Goal: Complete application form

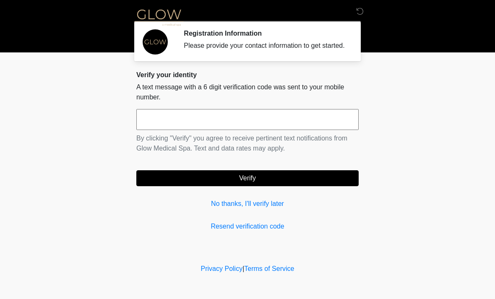
click at [169, 129] on input "text" at bounding box center [247, 119] width 222 height 21
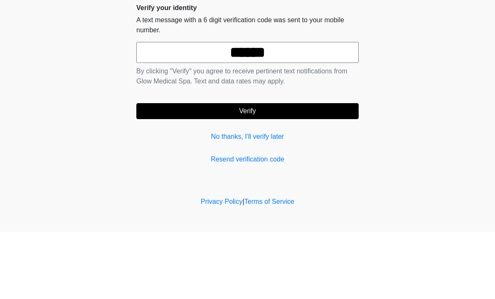
type input "******"
click at [415, 89] on body "‎ ‎ ‎ Registration Information Please provide your contact information to get s…" at bounding box center [247, 149] width 495 height 299
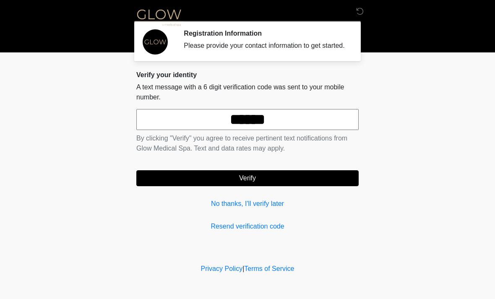
click at [292, 179] on button "Verify" at bounding box center [247, 178] width 222 height 16
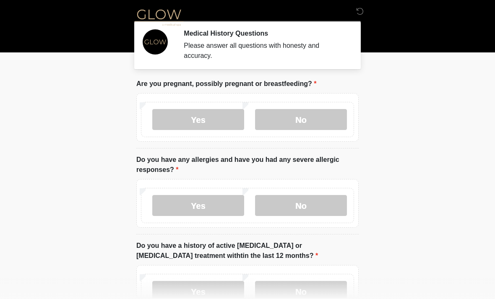
click at [314, 121] on label "No" at bounding box center [301, 119] width 92 height 21
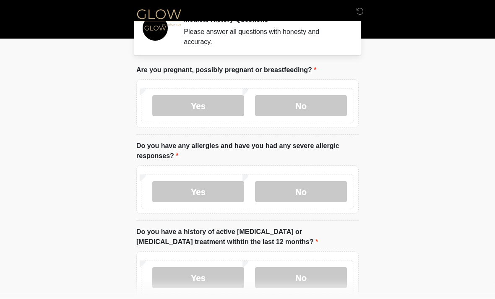
scroll to position [14, 0]
click at [292, 192] on label "No" at bounding box center [301, 191] width 92 height 21
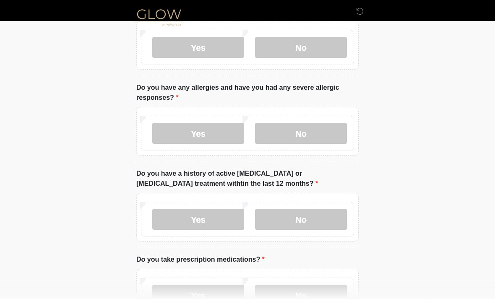
scroll to position [72, 0]
click at [207, 130] on label "Yes" at bounding box center [198, 133] width 92 height 21
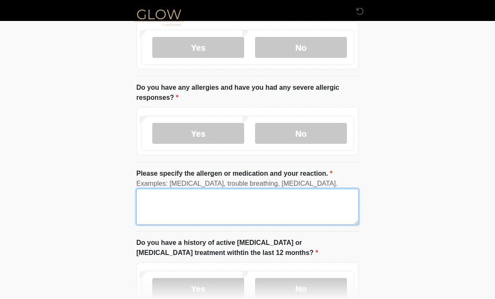
click at [176, 198] on textarea "Please specify the allergen or medication and your reaction." at bounding box center [247, 207] width 222 height 36
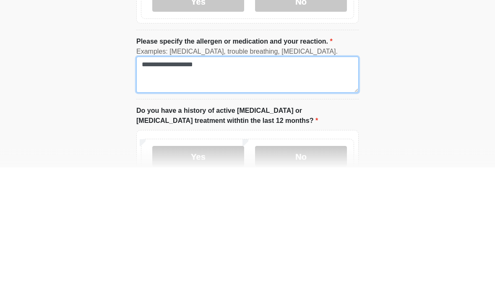
click at [154, 189] on textarea "**********" at bounding box center [247, 207] width 222 height 36
click at [153, 189] on textarea "**********" at bounding box center [247, 207] width 222 height 36
click at [236, 189] on textarea "**********" at bounding box center [247, 207] width 222 height 36
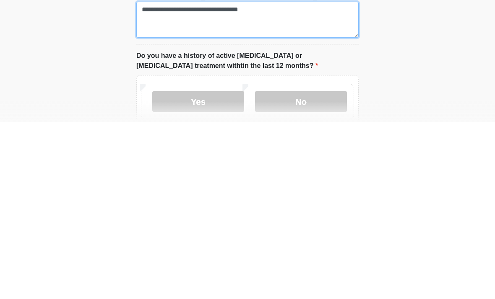
scroll to position [83, 0]
type textarea "**********"
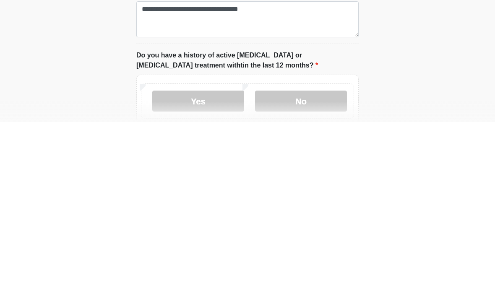
click at [328, 268] on label "No" at bounding box center [301, 278] width 92 height 21
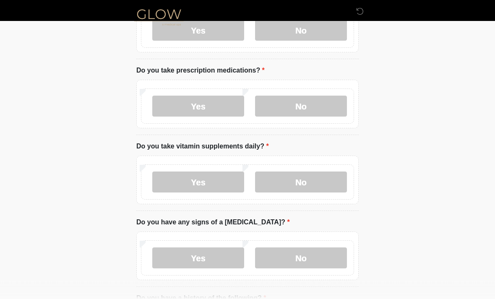
scroll to position [331, 0]
click at [327, 107] on label "No" at bounding box center [301, 106] width 92 height 21
click at [225, 178] on label "Yes" at bounding box center [198, 182] width 92 height 21
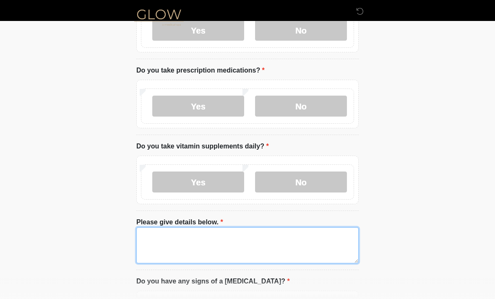
click at [206, 238] on textarea "Please give details below." at bounding box center [247, 245] width 222 height 36
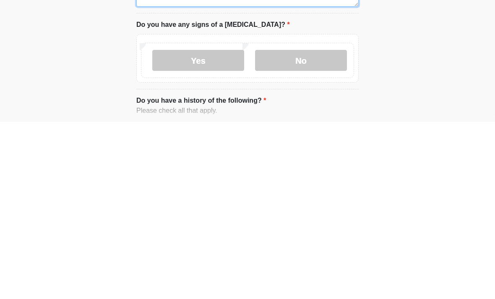
scroll to position [411, 0]
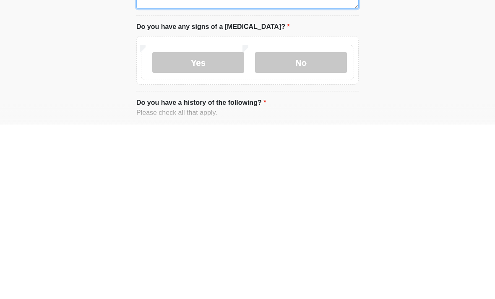
type textarea "******"
click at [330, 227] on label "No" at bounding box center [301, 237] width 92 height 21
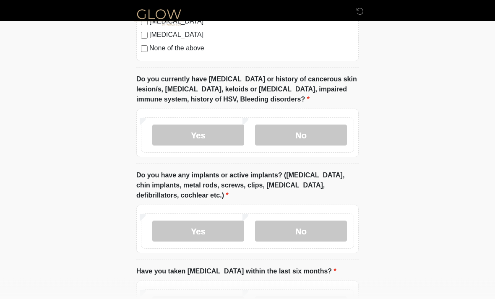
scroll to position [817, 0]
click at [286, 131] on label "No" at bounding box center [301, 135] width 92 height 21
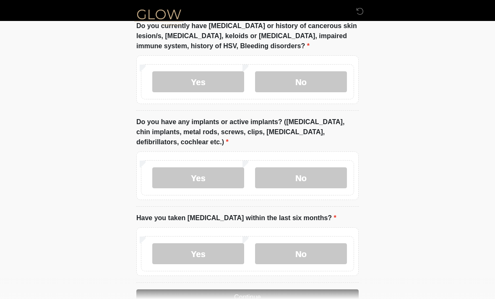
scroll to position [875, 0]
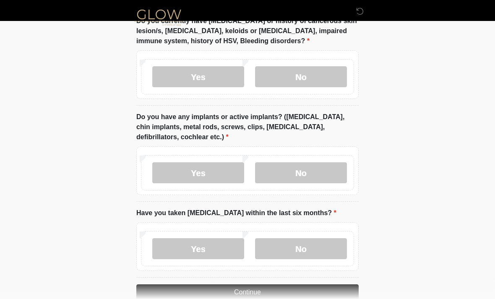
click at [303, 172] on label "No" at bounding box center [301, 172] width 92 height 21
click at [307, 243] on label "No" at bounding box center [301, 248] width 92 height 21
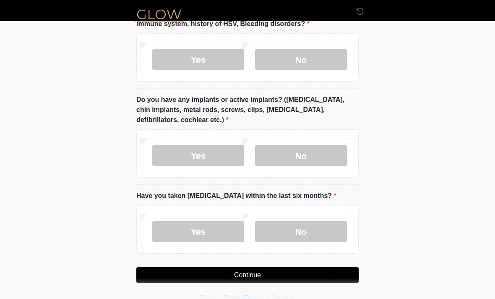
click at [240, 273] on button "Continue" at bounding box center [247, 275] width 222 height 16
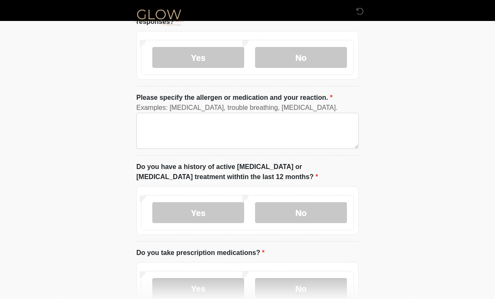
scroll to position [0, 0]
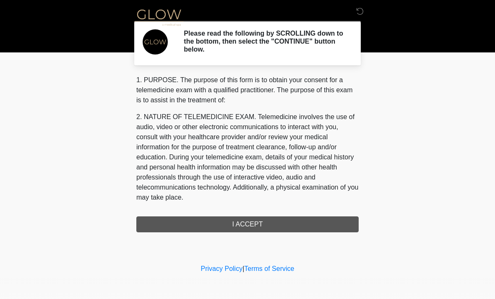
click at [238, 222] on div "1. PURPOSE. The purpose of this form is to obtain your consent for a telemedici…" at bounding box center [247, 153] width 222 height 157
click at [303, 222] on div "1. PURPOSE. The purpose of this form is to obtain your consent for a telemedici…" at bounding box center [247, 153] width 222 height 157
click at [282, 219] on div "1. PURPOSE. The purpose of this form is to obtain your consent for a telemedici…" at bounding box center [247, 153] width 222 height 157
click at [286, 227] on div "1. PURPOSE. The purpose of this form is to obtain your consent for a telemedici…" at bounding box center [247, 153] width 222 height 157
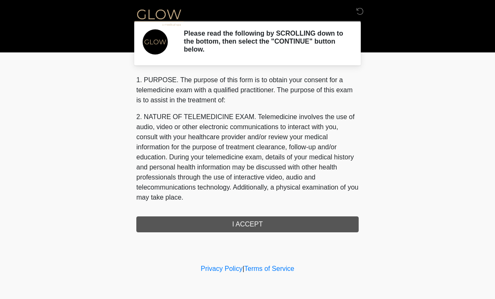
click at [286, 227] on div "1. PURPOSE. The purpose of this form is to obtain your consent for a telemedici…" at bounding box center [247, 153] width 222 height 157
click at [257, 217] on div "1. PURPOSE. The purpose of this form is to obtain your consent for a telemedici…" at bounding box center [247, 153] width 222 height 157
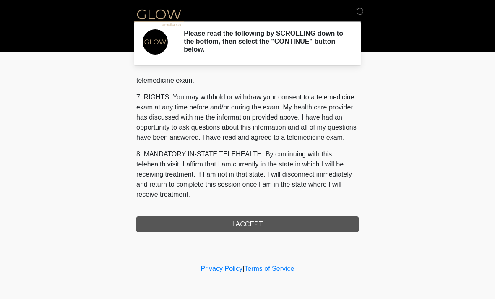
scroll to position [355, 0]
click at [277, 223] on button "I ACCEPT" at bounding box center [247, 225] width 222 height 16
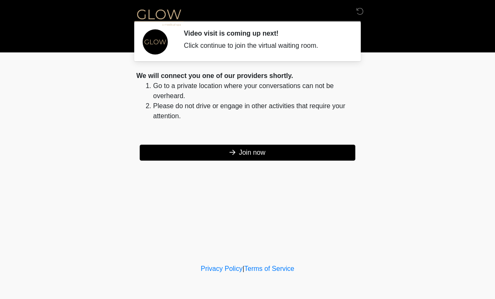
click at [288, 152] on button "Join now" at bounding box center [248, 153] width 216 height 16
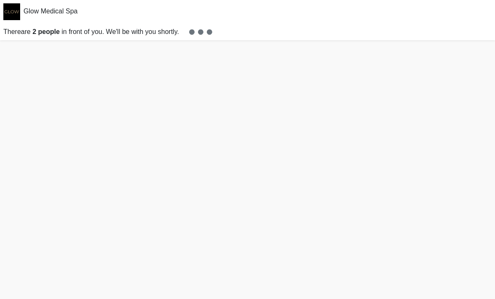
click at [298, 31] on p "There are 2 people in front of you. We'll be with you shortly." at bounding box center [247, 32] width 495 height 17
